Goal: Information Seeking & Learning: Find specific fact

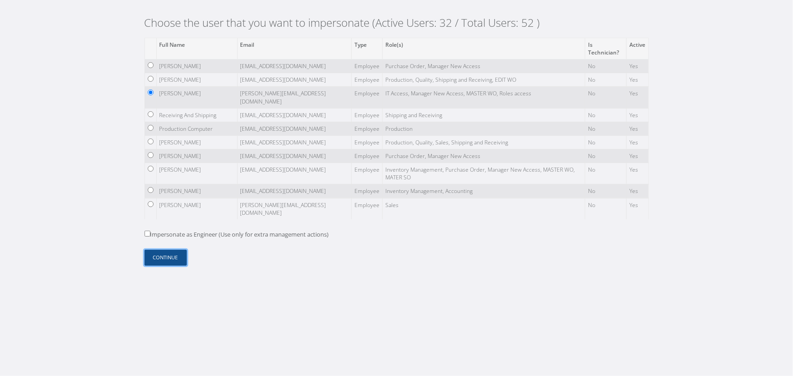
click at [170, 257] on button "Continue" at bounding box center [165, 258] width 42 height 16
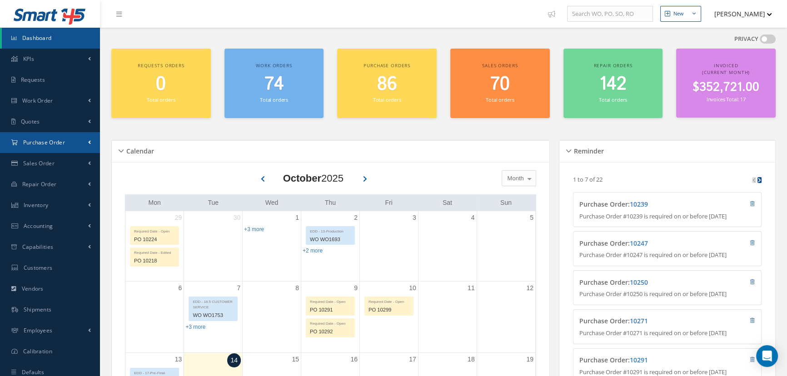
drag, startPoint x: 59, startPoint y: 150, endPoint x: 59, endPoint y: 159, distance: 9.5
click at [59, 150] on link "Purchase Order" at bounding box center [50, 142] width 100 height 21
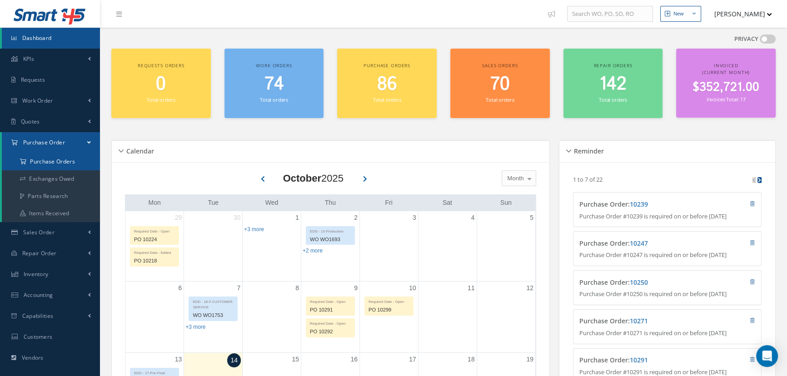
click at [59, 162] on a=1&status_id=2&status_id=3&status_id=5&collapsedFilters"] "Purchase Orders" at bounding box center [51, 161] width 98 height 17
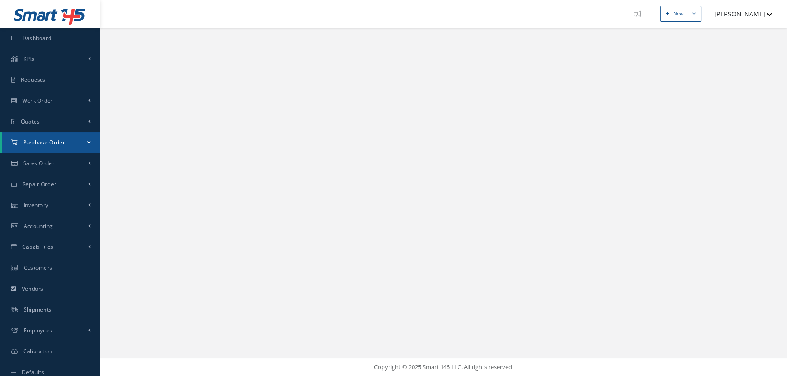
select select "25"
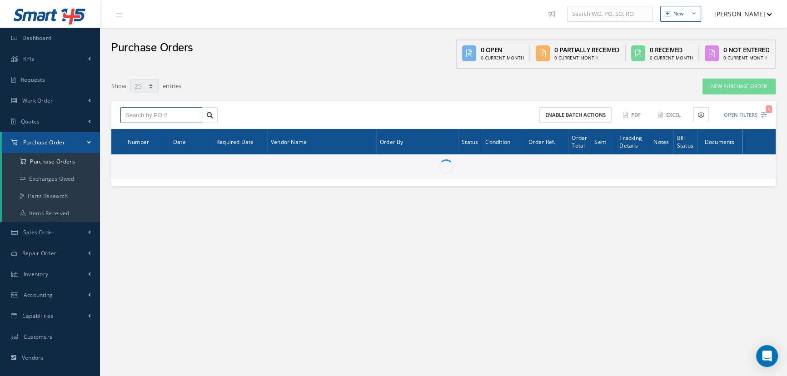
click at [159, 109] on input "text" at bounding box center [161, 115] width 82 height 16
paste input "7053"
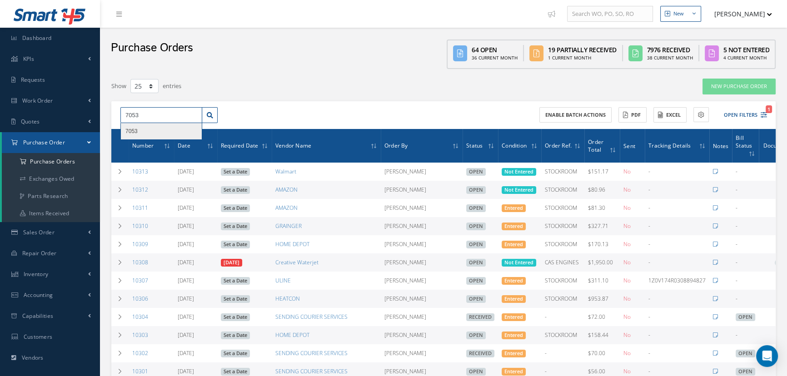
type input "7053"
click at [155, 131] on div "7053" at bounding box center [161, 131] width 72 height 9
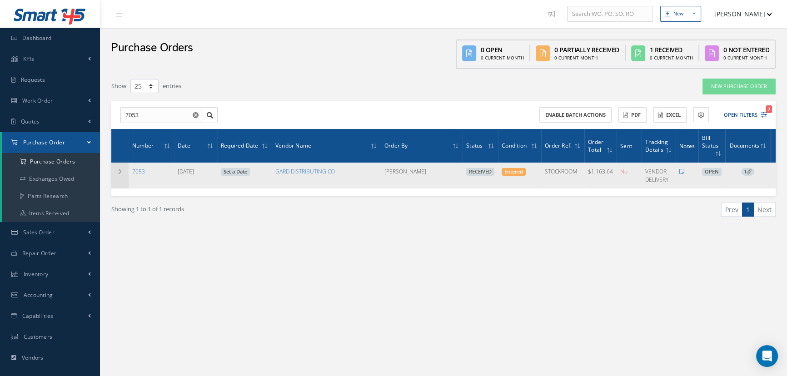
click at [117, 175] on td at bounding box center [119, 175] width 17 height 25
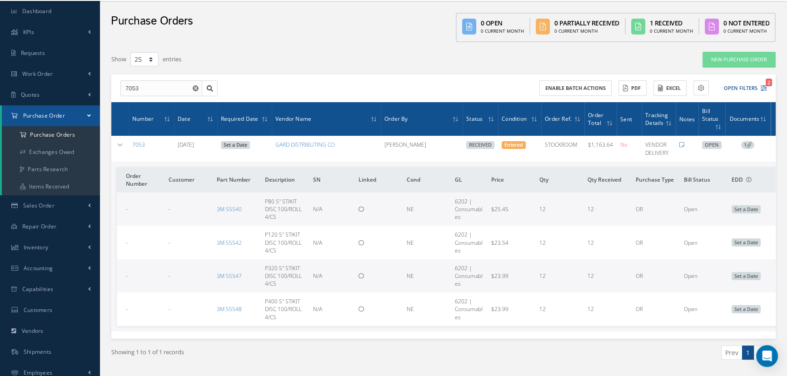
scroll to position [41, 0]
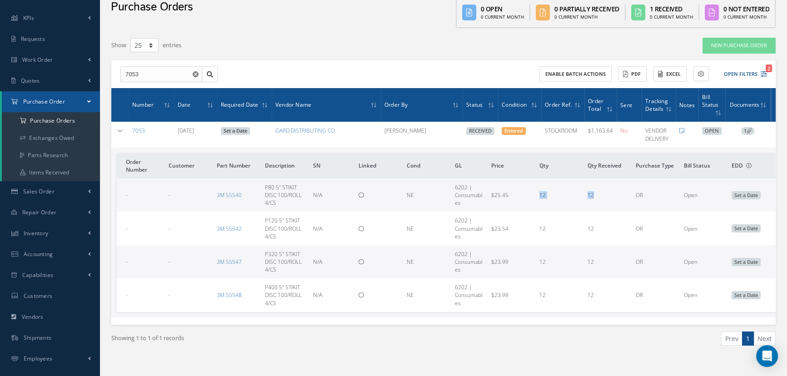
drag, startPoint x: 550, startPoint y: 195, endPoint x: 593, endPoint y: 194, distance: 42.7
click at [593, 194] on tr "- - 3M 55540 P80 5" STIKIT DISC 100/ROLL 4/CS N/A NE 6202 | Consumables $25.45 …" at bounding box center [448, 194] width 662 height 33
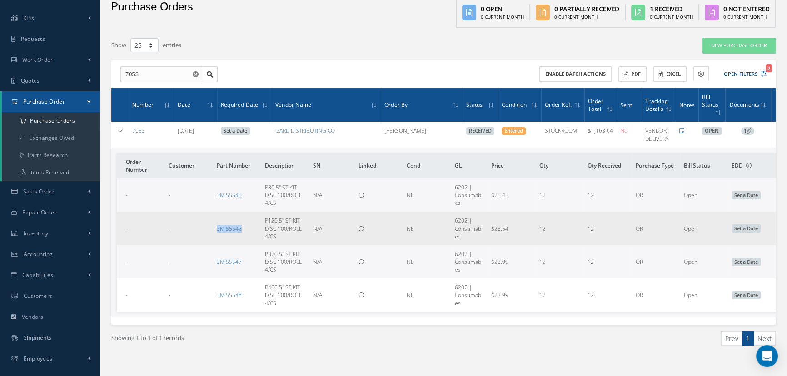
drag, startPoint x: 206, startPoint y: 231, endPoint x: 248, endPoint y: 233, distance: 42.3
click at [248, 233] on tr "- - 3M 55542 P120 5" STIKIT DISC 100/ROLL 4/CS N/A NE 6202 | Consumables $23.54…" at bounding box center [448, 228] width 662 height 33
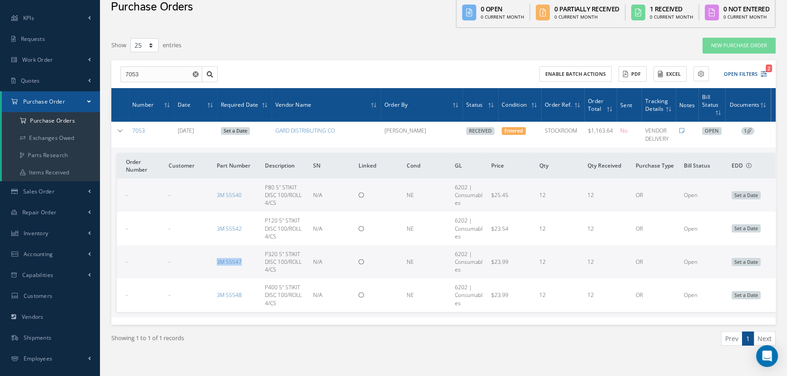
drag, startPoint x: 208, startPoint y: 267, endPoint x: 248, endPoint y: 260, distance: 40.5
click at [248, 260] on tr "- - 3M 55547 P320 5" STIKIT DISC 100/ROLL 4/CS N/A NE 6202 | Consumables $23.99…" at bounding box center [448, 261] width 662 height 33
click at [233, 195] on link "3M 55540" at bounding box center [229, 195] width 25 height 8
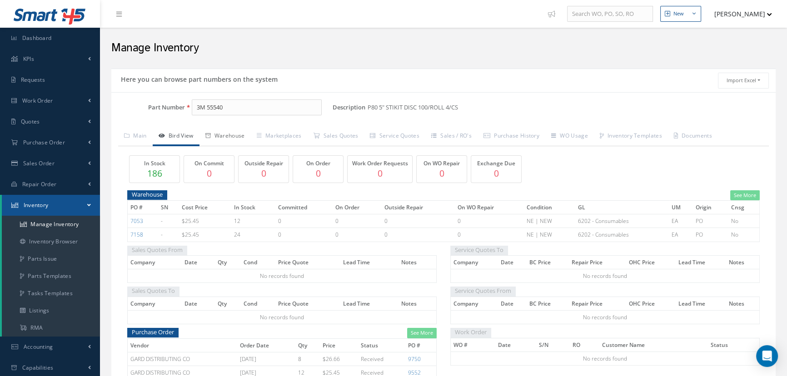
click at [245, 136] on link "Warehouse" at bounding box center [224, 136] width 51 height 19
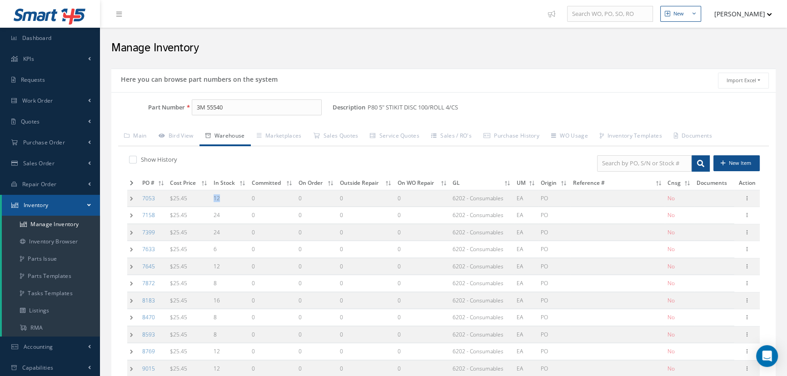
drag, startPoint x: 218, startPoint y: 195, endPoint x: 228, endPoint y: 199, distance: 10.2
click at [228, 199] on td "12" at bounding box center [230, 198] width 38 height 17
click at [245, 172] on div "Show History New Item PO # Cost Price In Stock Committed On Order Outside Repai…" at bounding box center [443, 312] width 650 height 332
drag, startPoint x: 233, startPoint y: 107, endPoint x: 143, endPoint y: 96, distance: 91.0
click at [143, 96] on div "Part Number 3M 55540 Description P80 5" STIKIT DISC 100/ROLL 4/CS Alternates Ba…" at bounding box center [443, 288] width 664 height 393
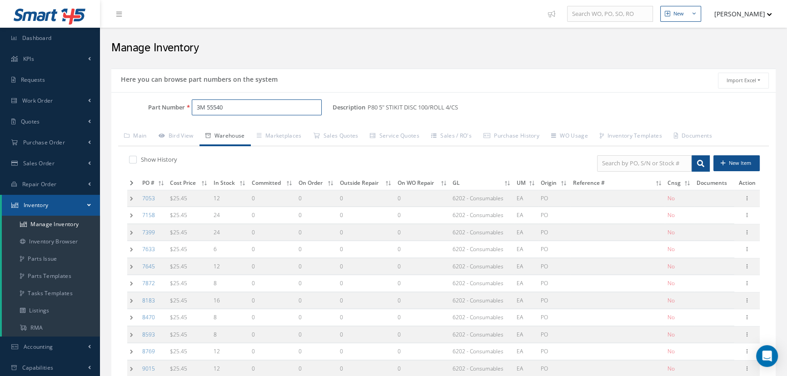
paste input "301-1""
click at [230, 129] on span "3M 301-1"" at bounding box center [236, 131] width 82 height 10
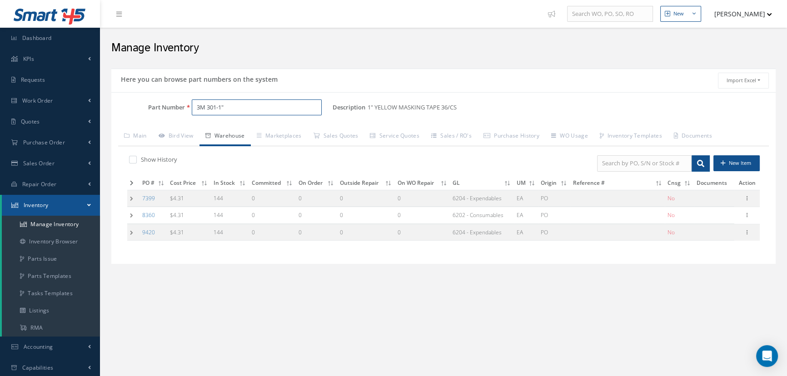
type input "3M 301-1""
click at [345, 261] on div "Part Number 3M 301-1" Description 1" YELLOW MASKING TAPE 36/CS Alternates Based…" at bounding box center [443, 178] width 664 height 172
